Goal: Transaction & Acquisition: Purchase product/service

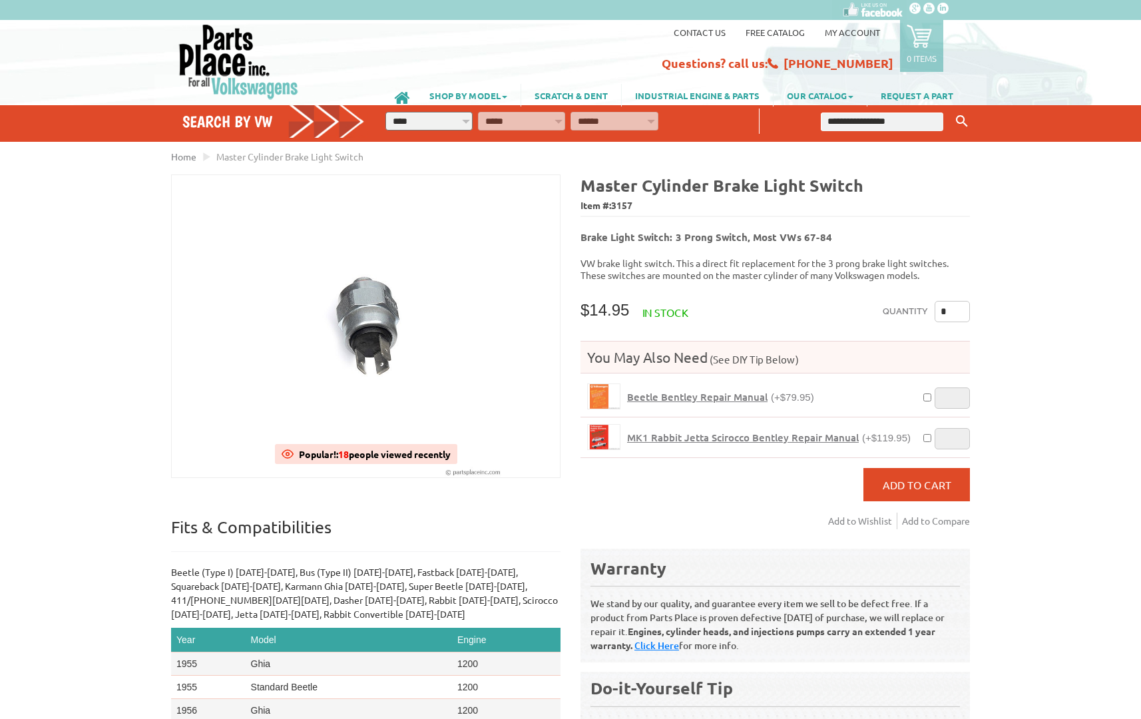
select select "*********"
click at [865, 114] on input "text" at bounding box center [882, 122] width 123 height 19
type input "**"
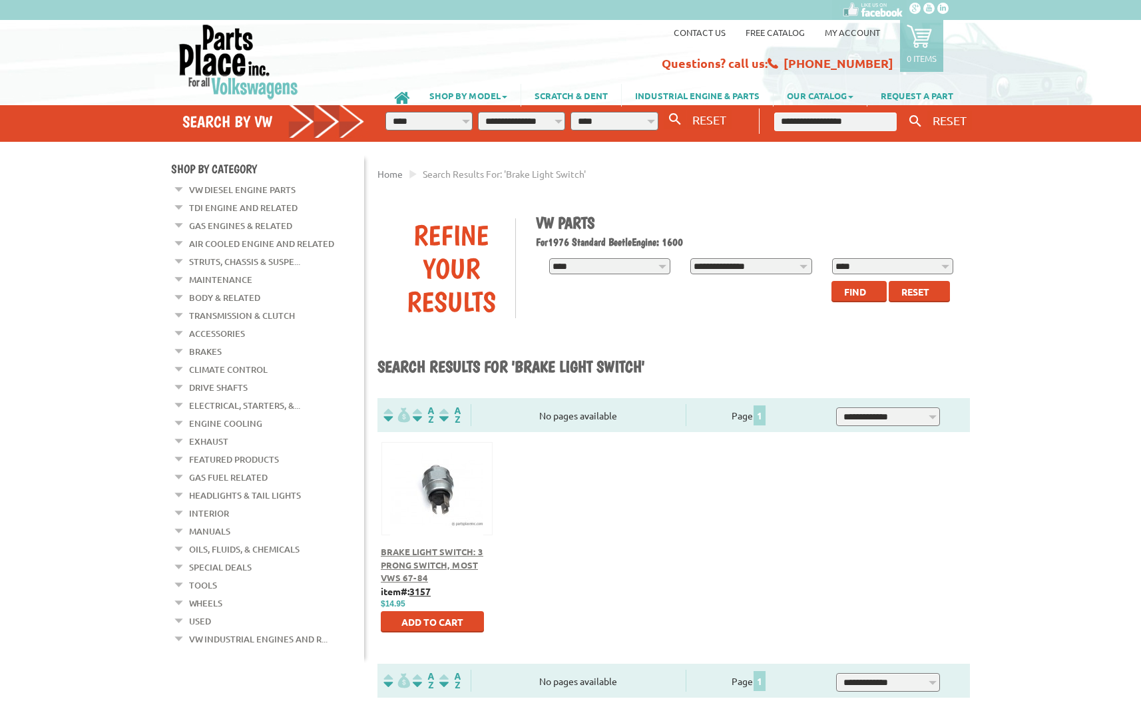
click at [408, 558] on div "Brake Light Switch: 3 Prong Switch, Most VWs 67-84" at bounding box center [437, 564] width 112 height 39
